Goal: Navigation & Orientation: Find specific page/section

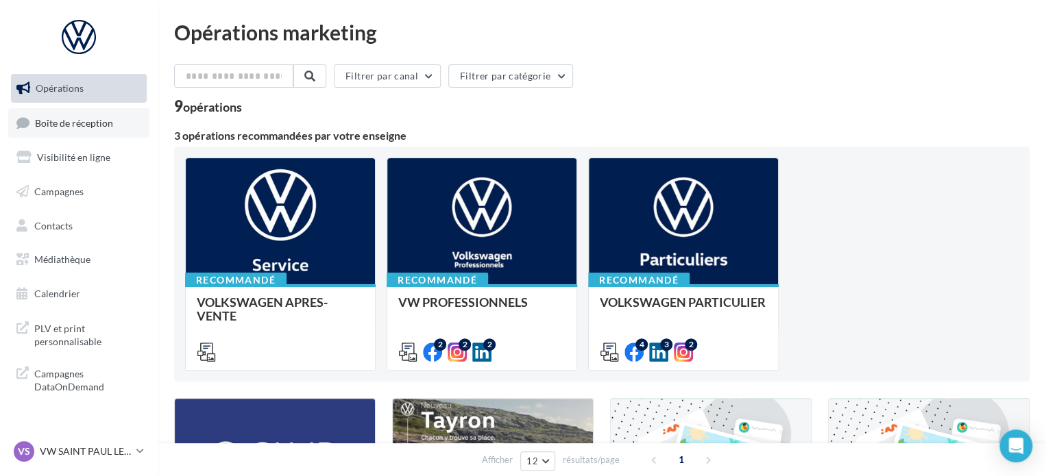
click at [65, 117] on span "Boîte de réception" at bounding box center [74, 122] width 78 height 12
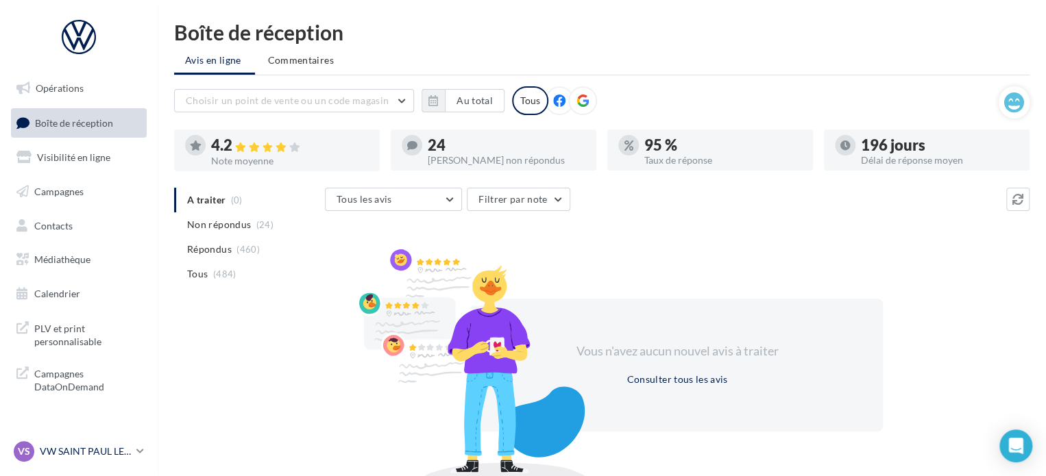
click at [133, 456] on link "VS VW SAINT PAUL LES DAX vw-nar-sdes" at bounding box center [79, 452] width 136 height 26
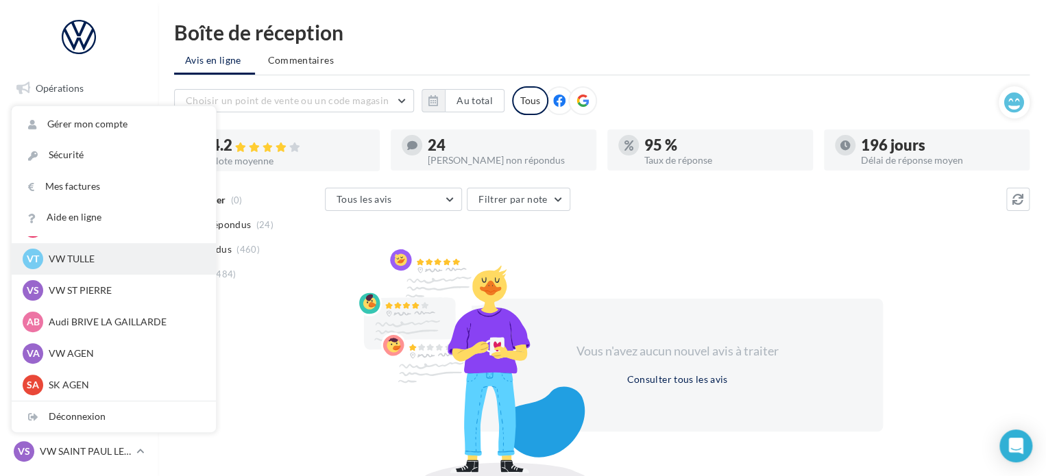
scroll to position [63, 0]
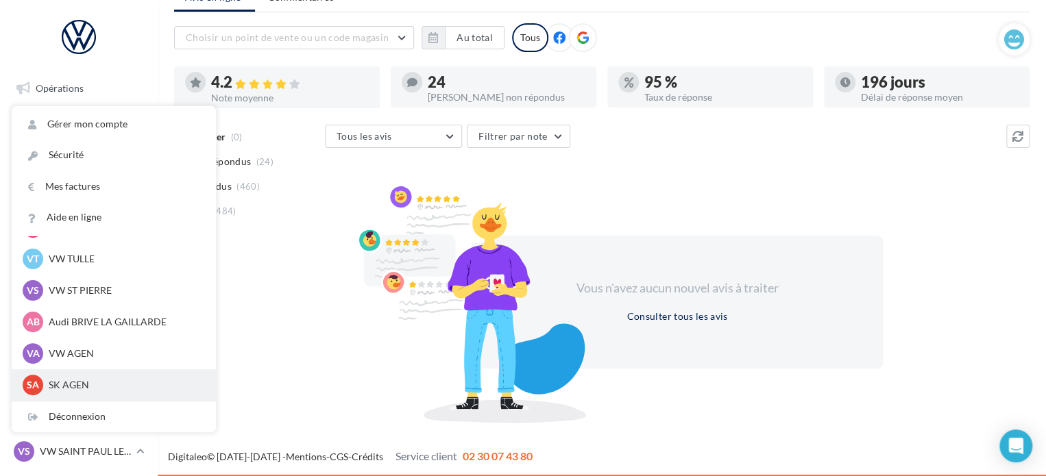
click at [117, 382] on p "SK AGEN" at bounding box center [124, 385] width 151 height 14
